Goal: Task Accomplishment & Management: Manage account settings

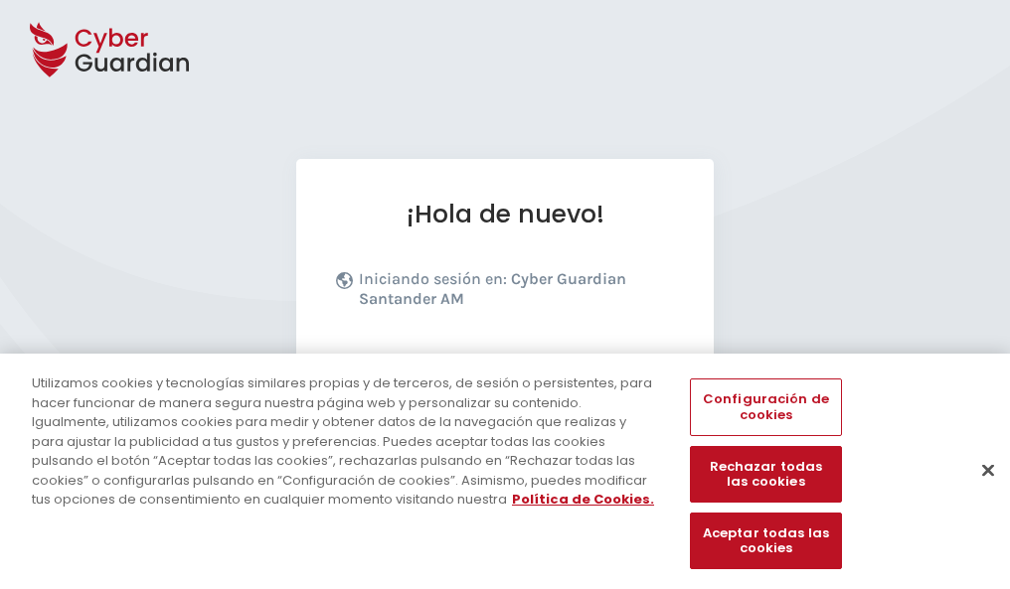
scroll to position [243, 0]
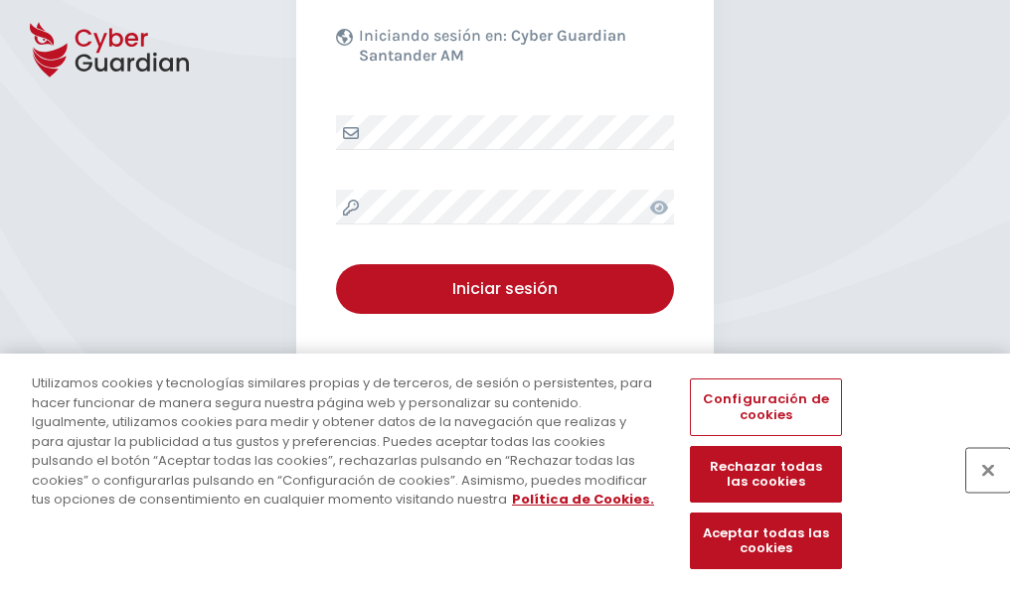
click at [978, 491] on button "Cerrar" at bounding box center [988, 470] width 44 height 44
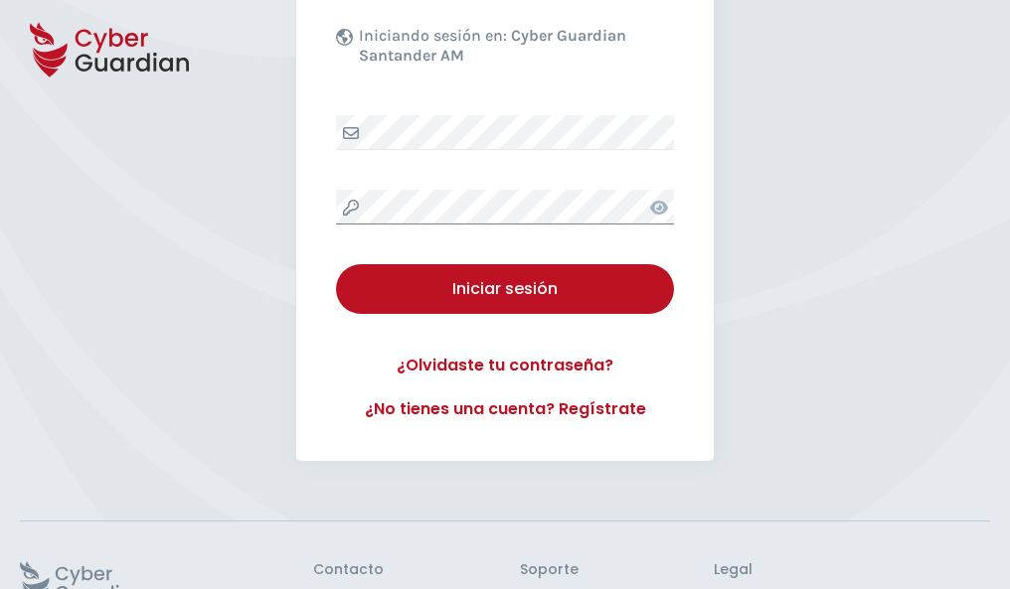
scroll to position [387, 0]
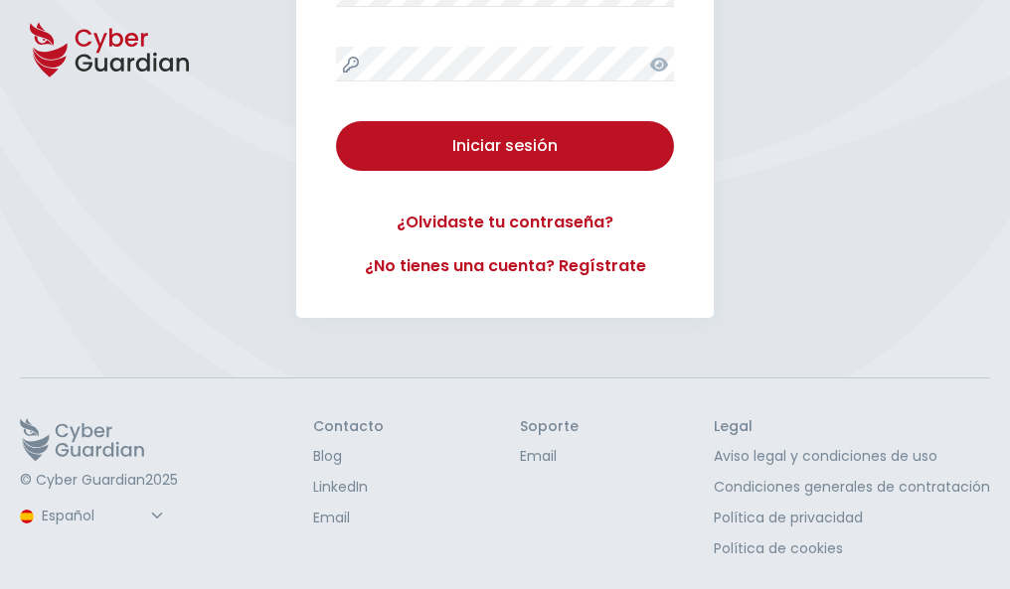
click at [336, 121] on button "Iniciar sesión" at bounding box center [505, 146] width 338 height 50
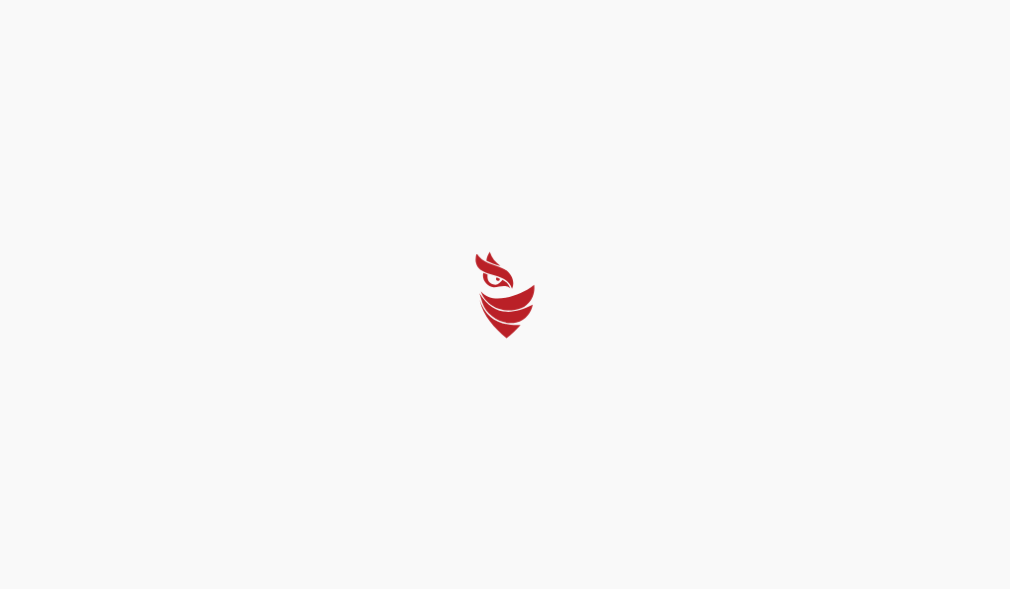
scroll to position [0, 0]
select select "Português (BR)"
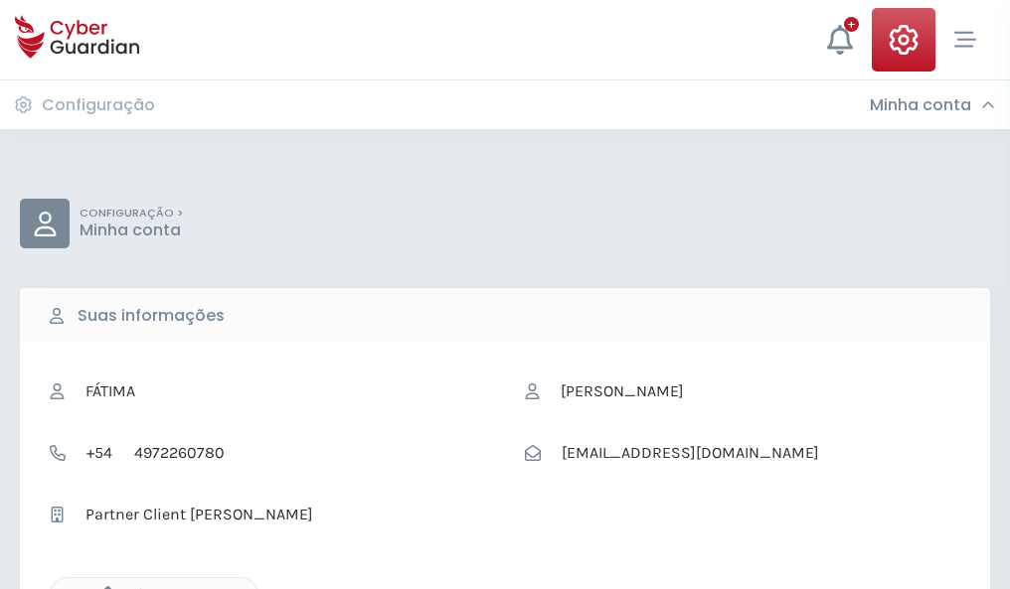
click at [102, 587] on icon "button" at bounding box center [102, 594] width 17 height 17
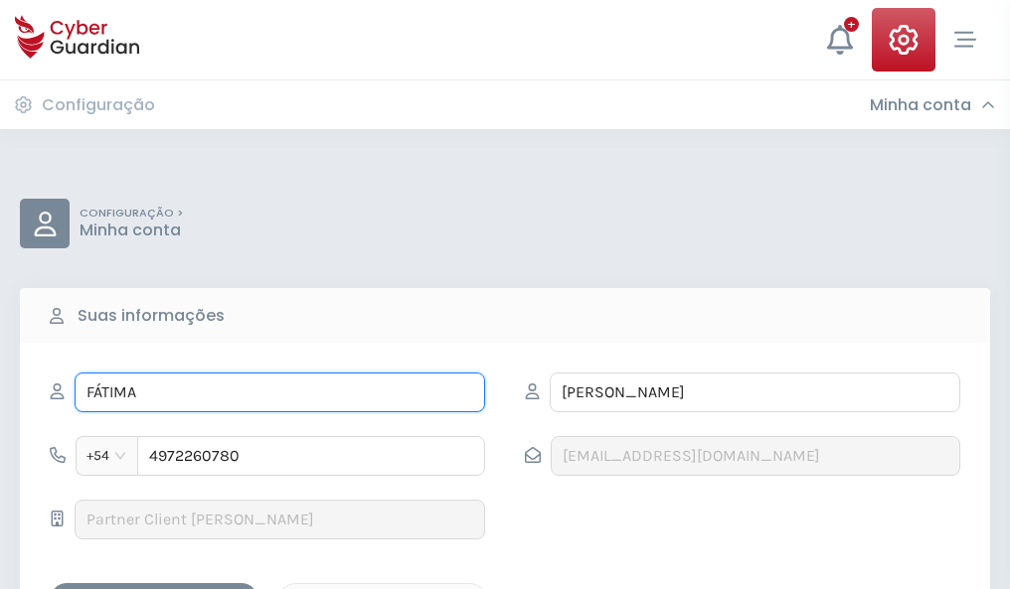
click at [279, 392] on input "FÁTIMA" at bounding box center [280, 393] width 410 height 40
type input "F"
type input "Margarita"
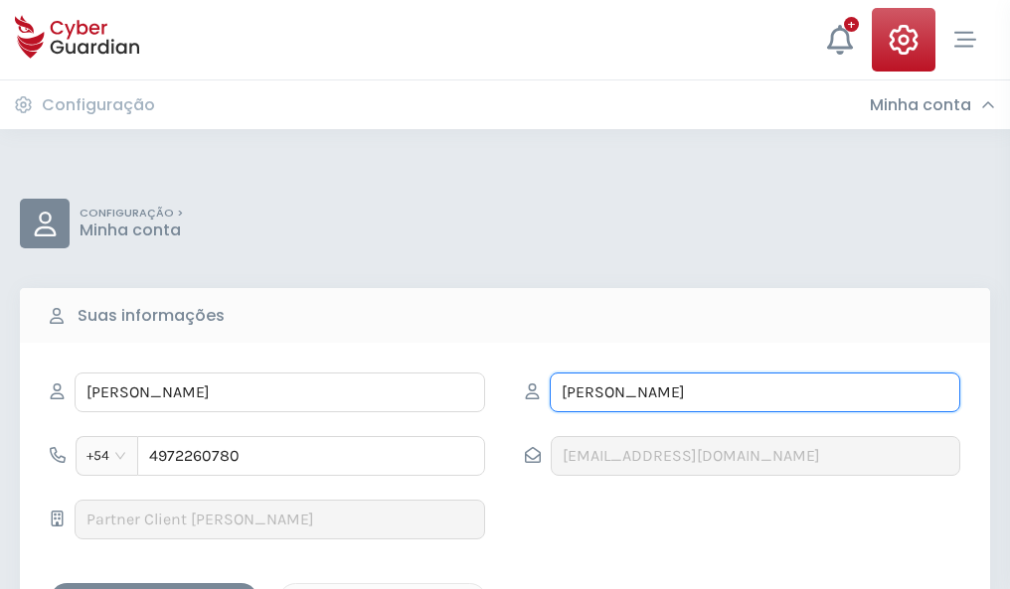
click at [754, 392] on input "REVILLA" at bounding box center [754, 393] width 410 height 40
type input "R"
type input "Montesinos"
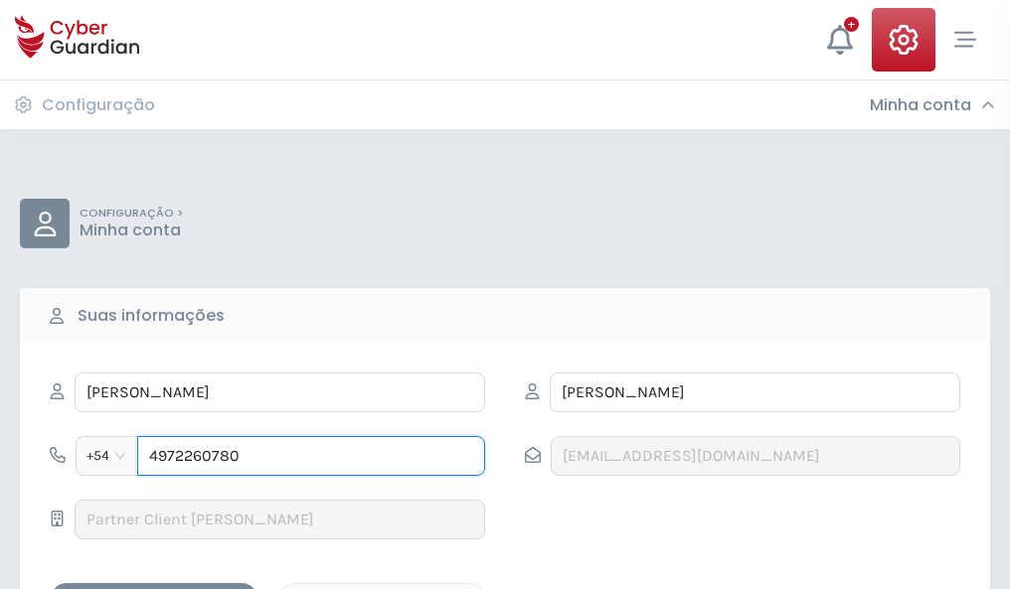
click at [311, 456] on input "4972260780" at bounding box center [311, 456] width 348 height 40
type input "4"
type input "4952725898"
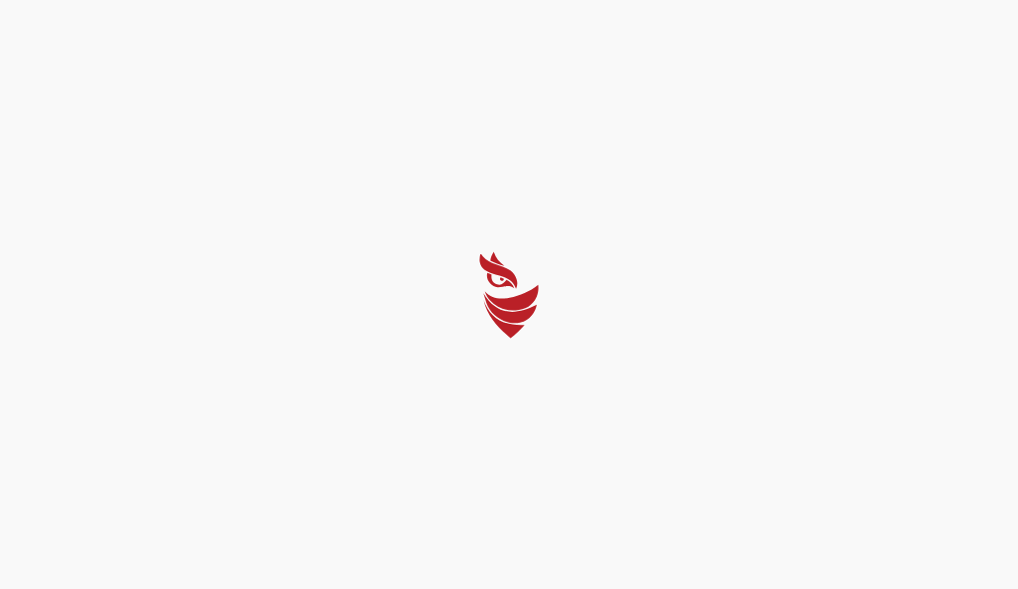
select select "Português (BR)"
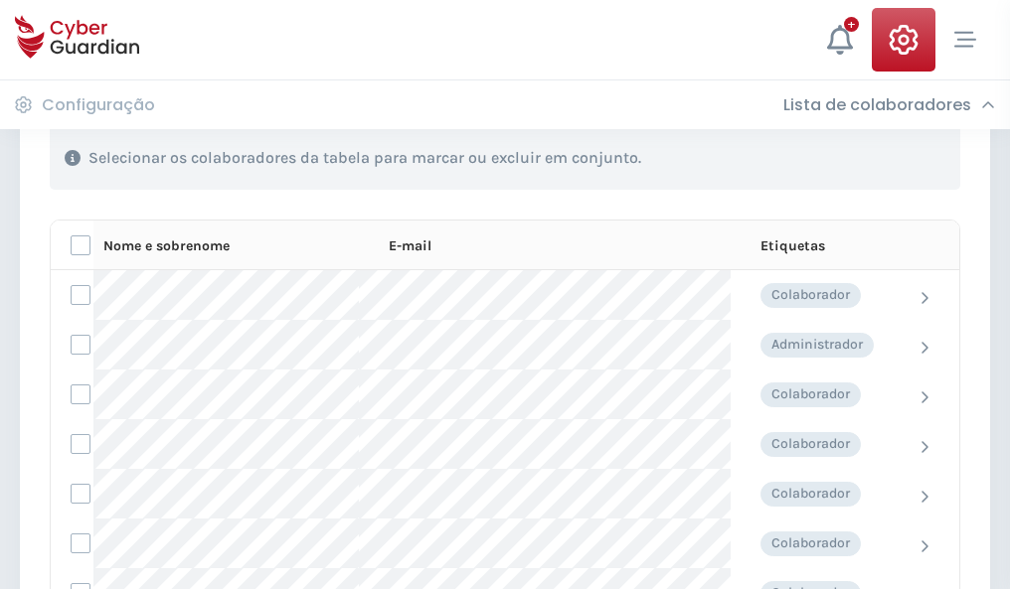
scroll to position [851, 0]
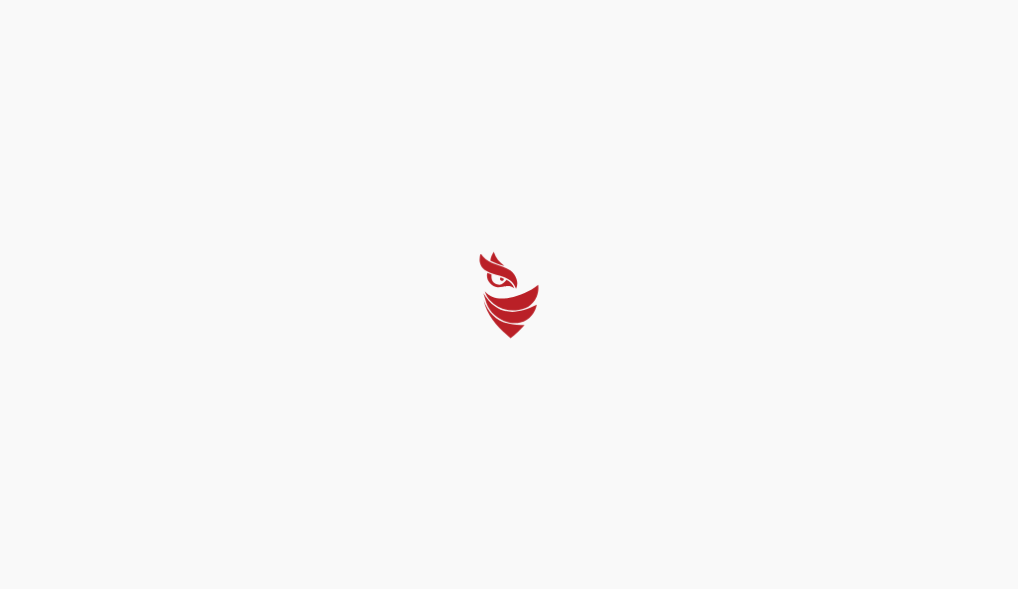
select select "Português (BR)"
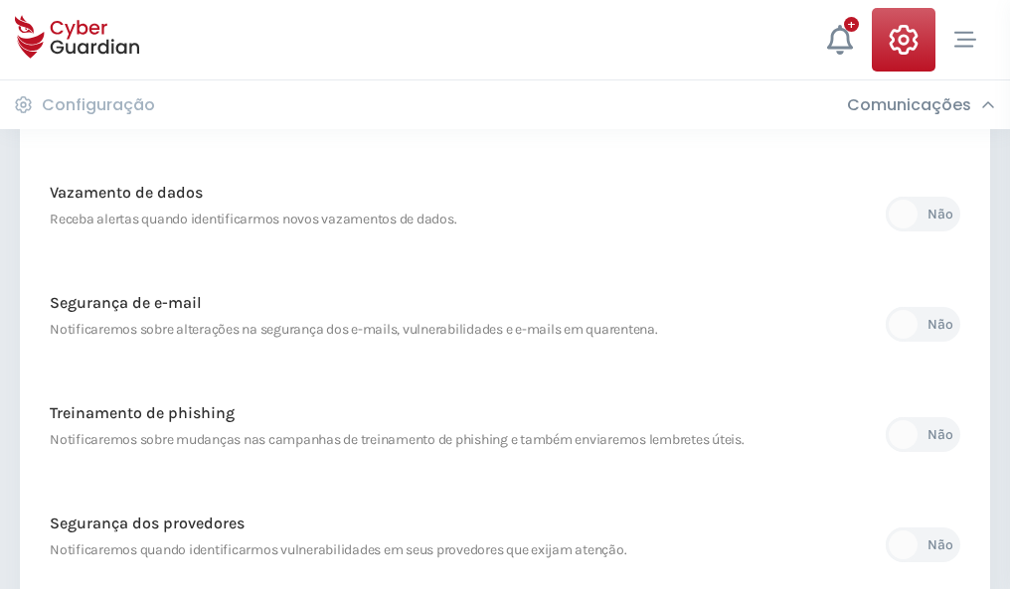
scroll to position [1046, 0]
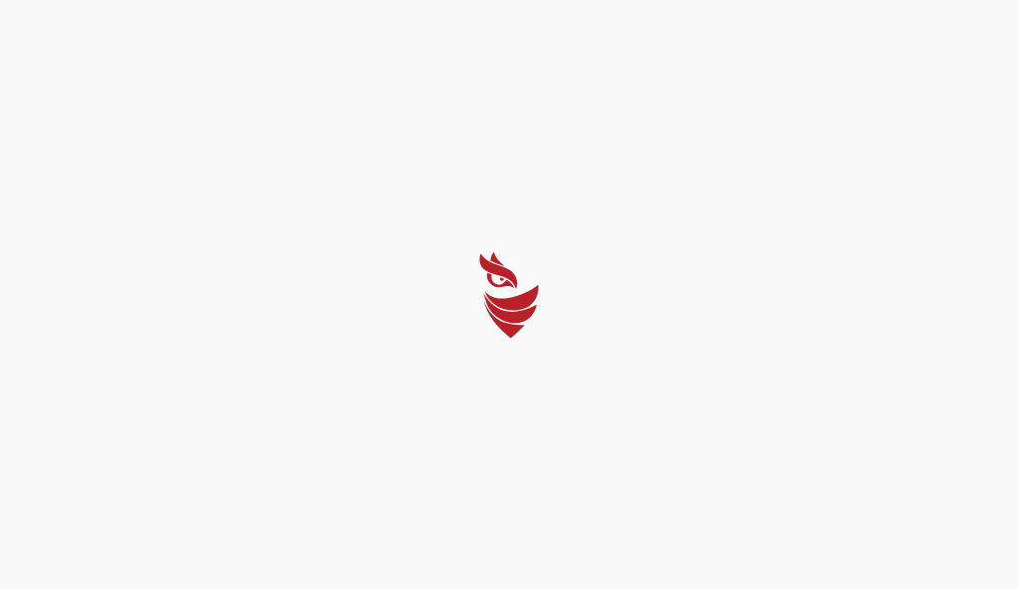
select select "Português (BR)"
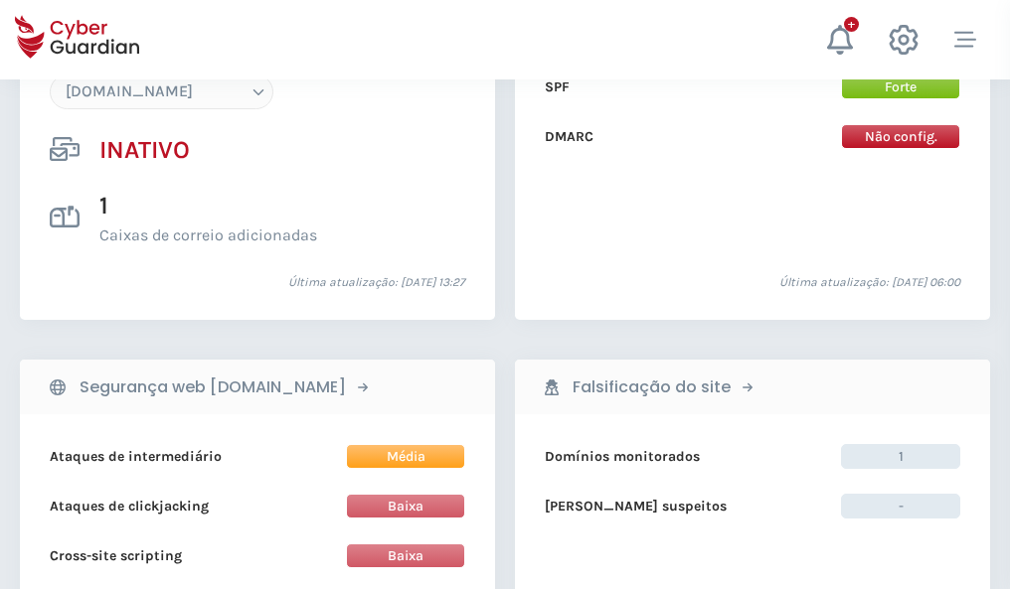
scroll to position [1870, 0]
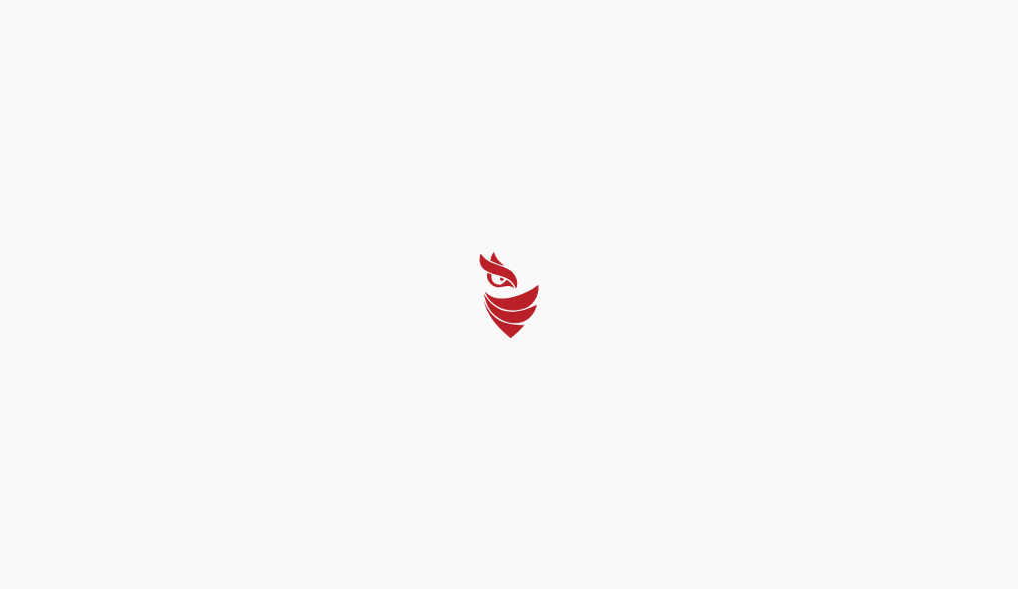
select select "Português (BR)"
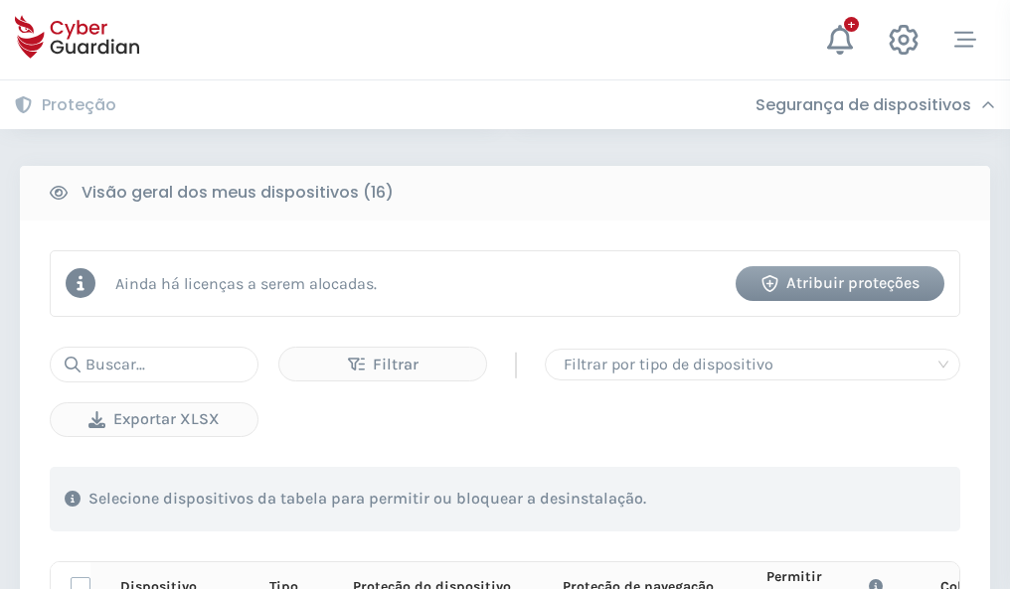
scroll to position [1756, 0]
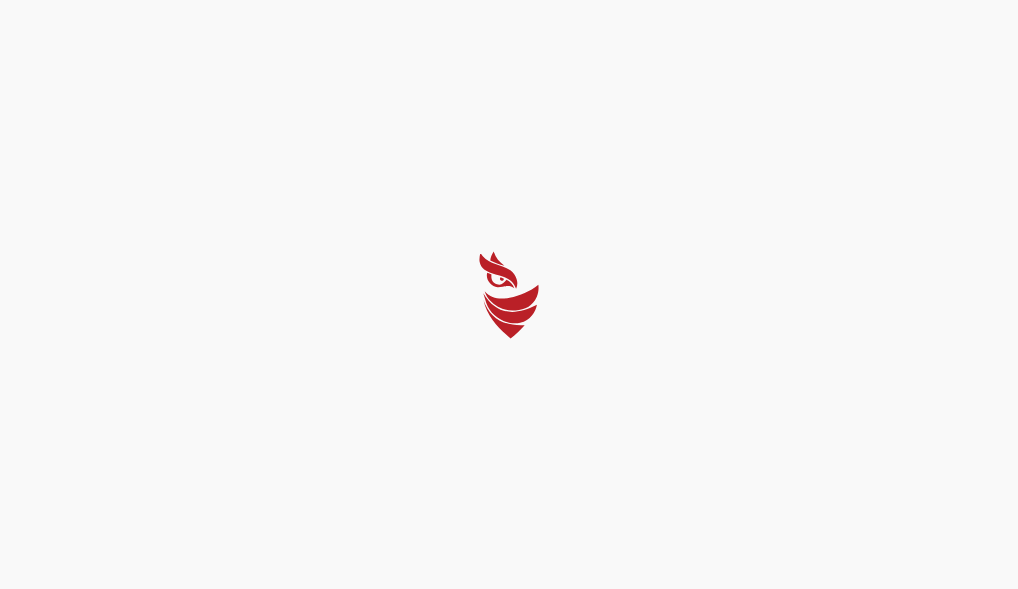
select select "Português (BR)"
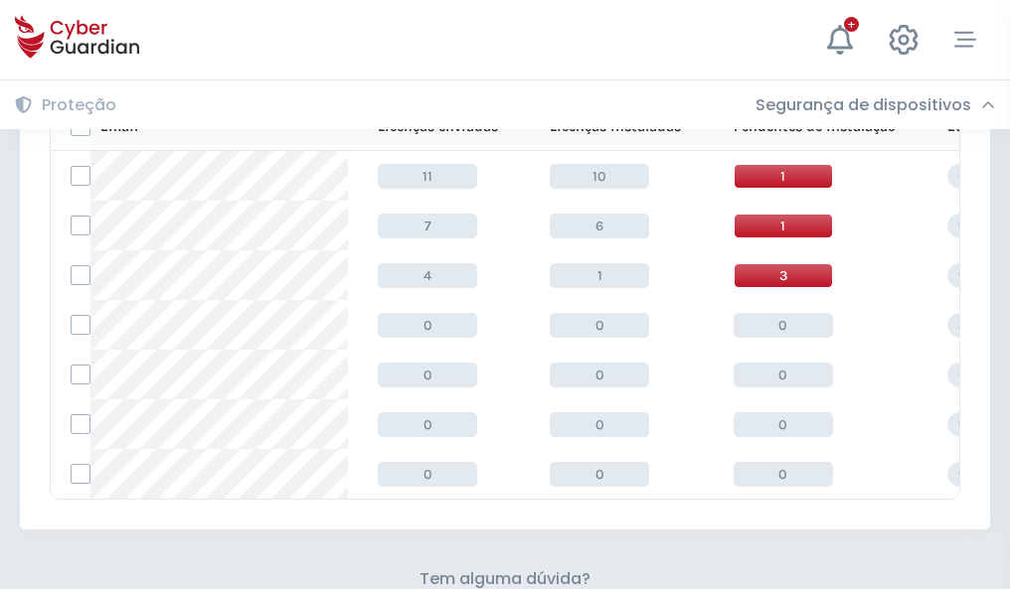
scroll to position [872, 0]
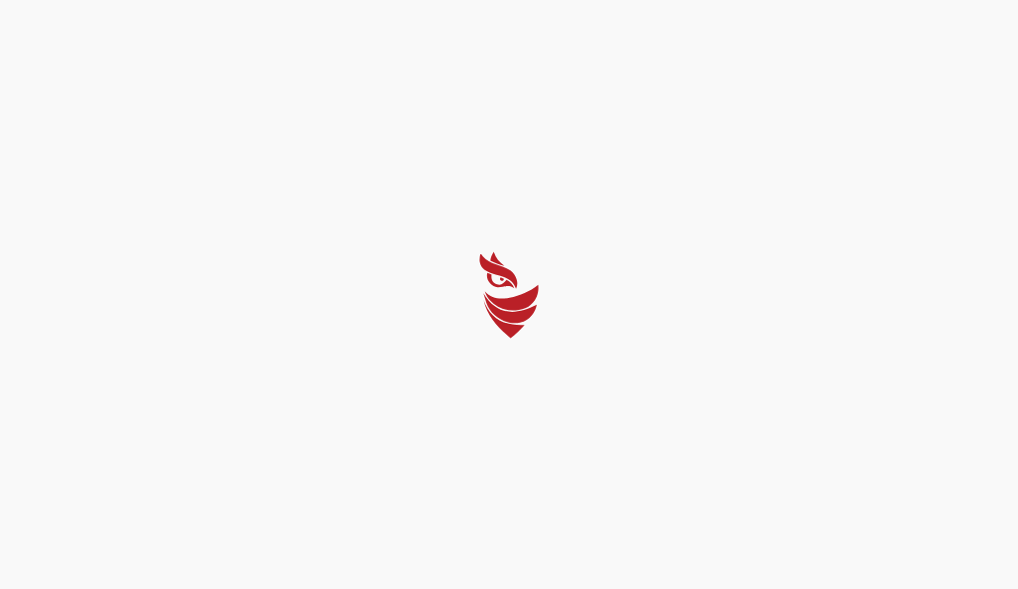
select select "Português (BR)"
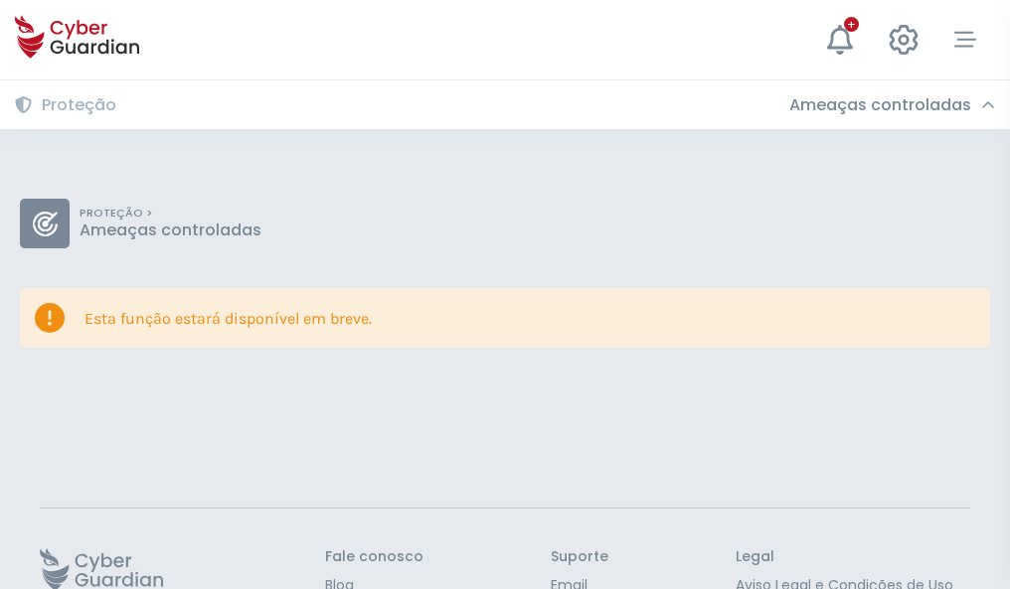
scroll to position [129, 0]
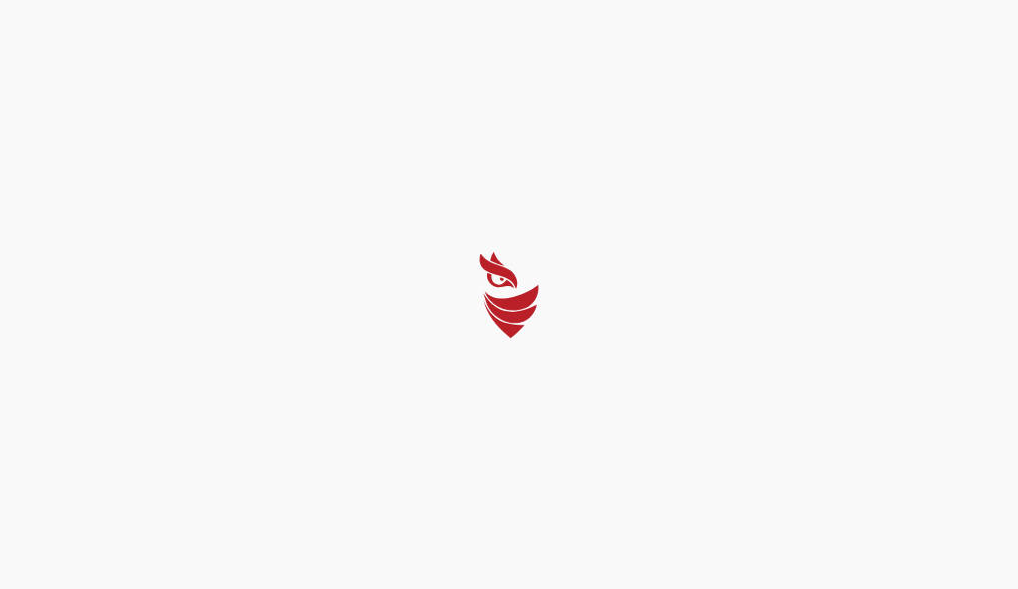
select select "Português (BR)"
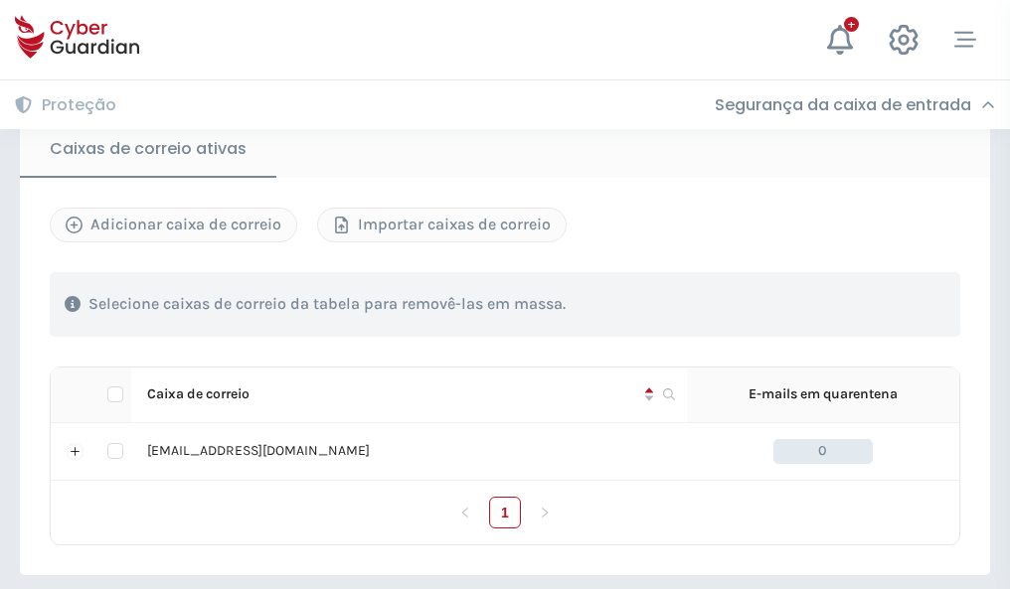
scroll to position [1640, 0]
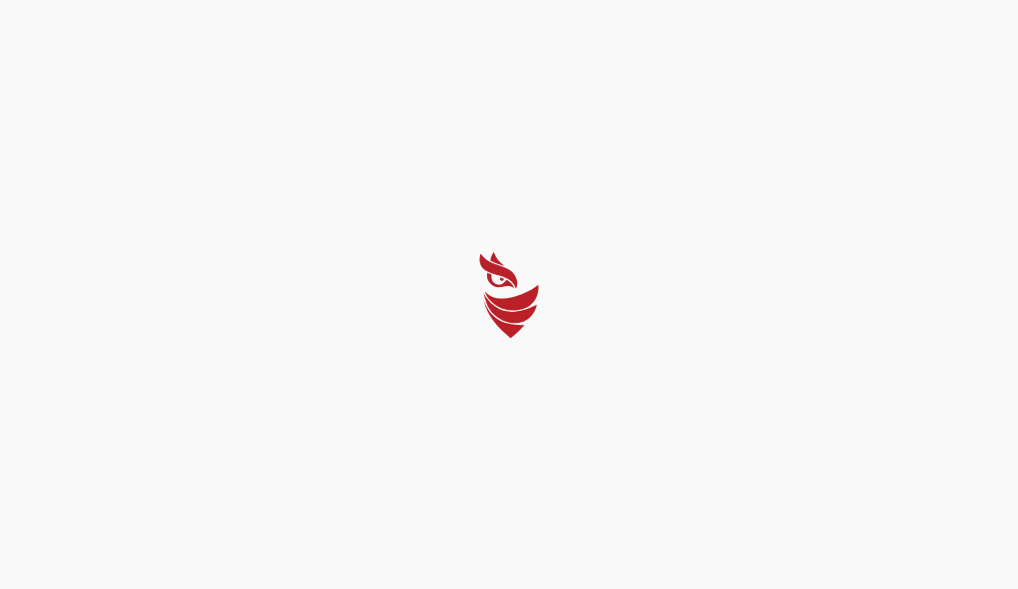
select select "Português (BR)"
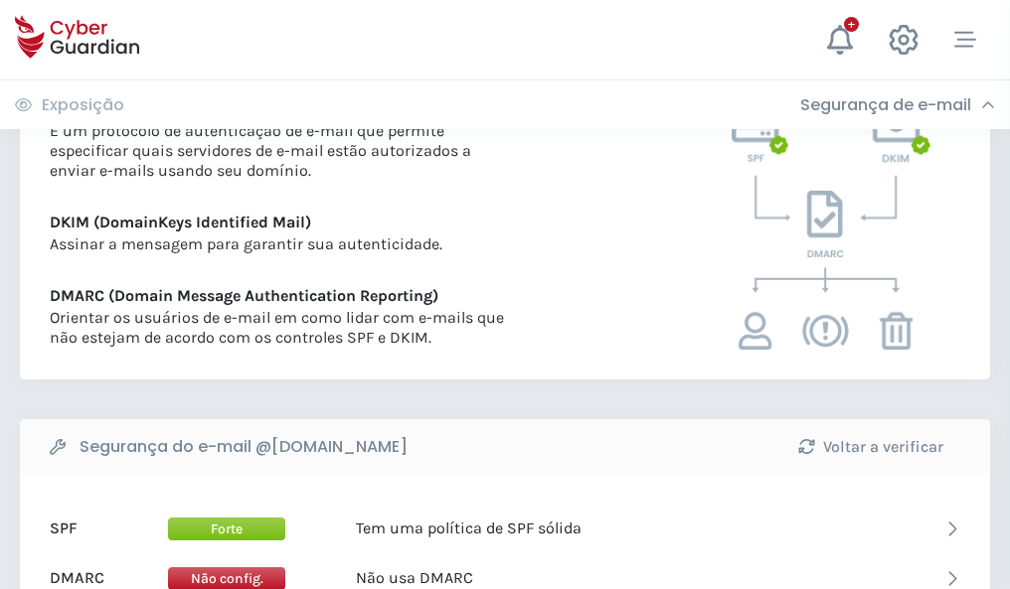
scroll to position [1072, 0]
